Goal: Information Seeking & Learning: Learn about a topic

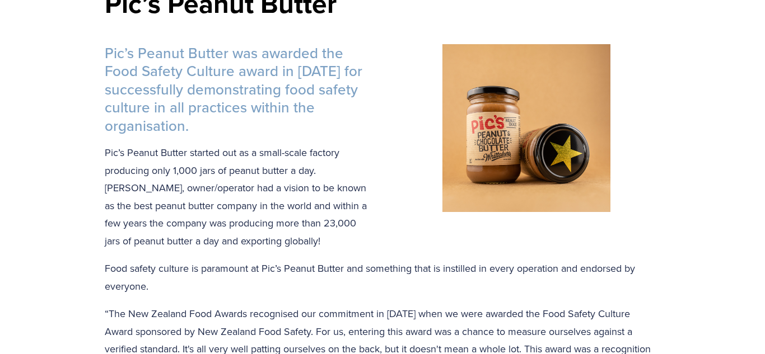
scroll to position [343, 0]
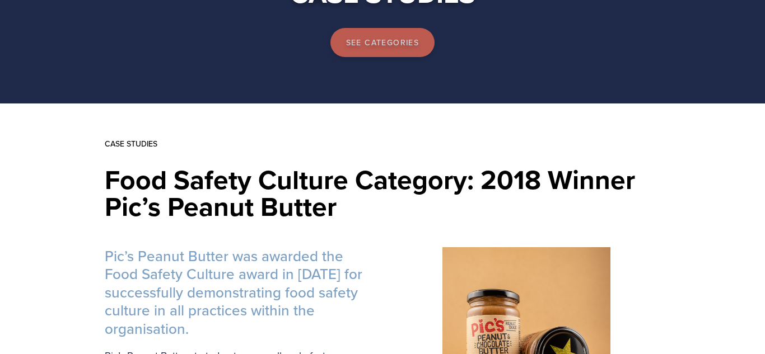
scroll to position [0, 0]
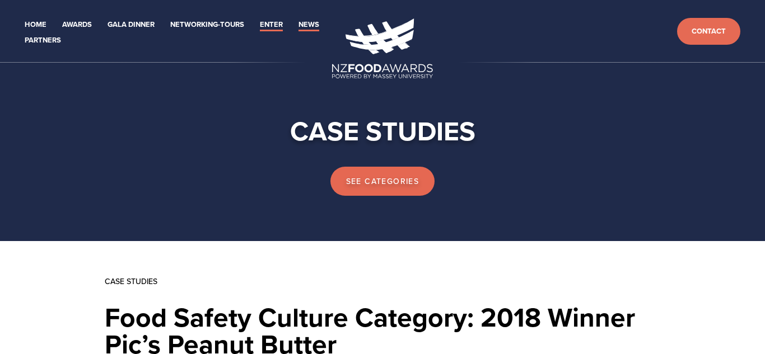
click at [306, 23] on link "News" at bounding box center [308, 24] width 21 height 13
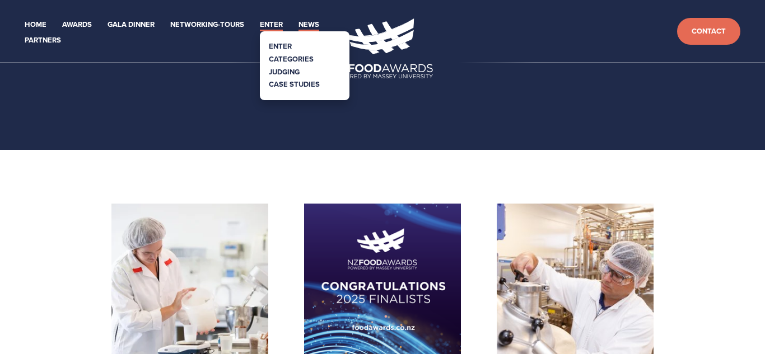
click at [271, 27] on link "Enter" at bounding box center [271, 24] width 23 height 13
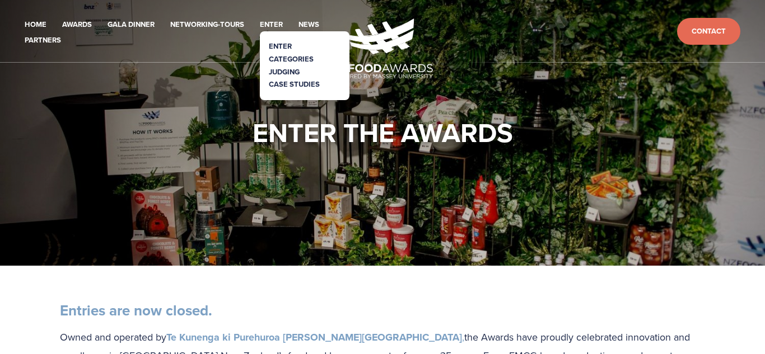
click at [283, 59] on link "Categories" at bounding box center [291, 59] width 45 height 11
